Goal: Task Accomplishment & Management: Manage account settings

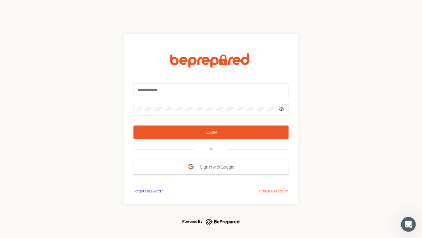
click at [211, 119] on form "Login OR Sign In with Google" at bounding box center [211, 113] width 155 height 121
click at [282, 109] on icon at bounding box center [281, 108] width 5 height 5
click at [211, 132] on div "Login" at bounding box center [211, 132] width 11 height 6
click at [211, 167] on span "Sign In with Google" at bounding box center [218, 166] width 37 height 11
click at [148, 191] on div "Forgot Password?" at bounding box center [148, 191] width 29 height 6
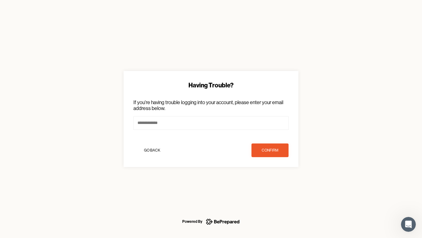
click at [274, 191] on div "Having Trouble? If you're having trouble logging into your account, please ente…" at bounding box center [211, 119] width 422 height 238
click at [409, 224] on icon "Open Intercom Messenger" at bounding box center [409, 224] width 10 height 10
